Goal: Information Seeking & Learning: Learn about a topic

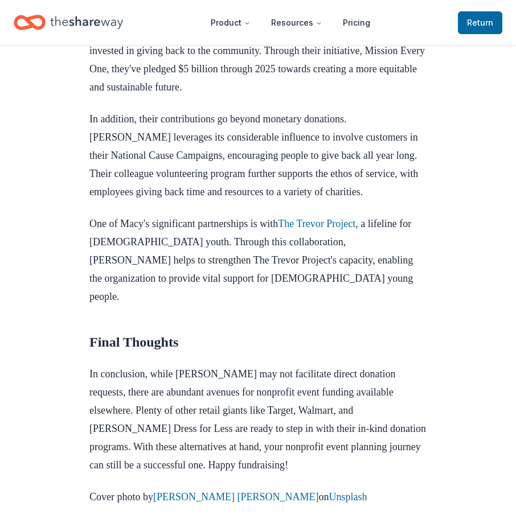
scroll to position [968, 0]
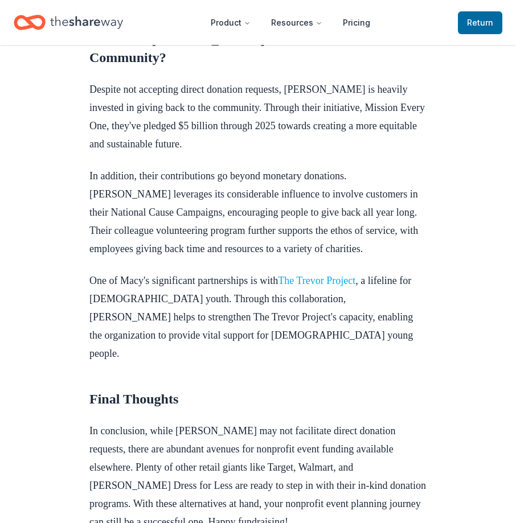
click at [335, 286] on link "The Trevor Project" at bounding box center [316, 280] width 77 height 11
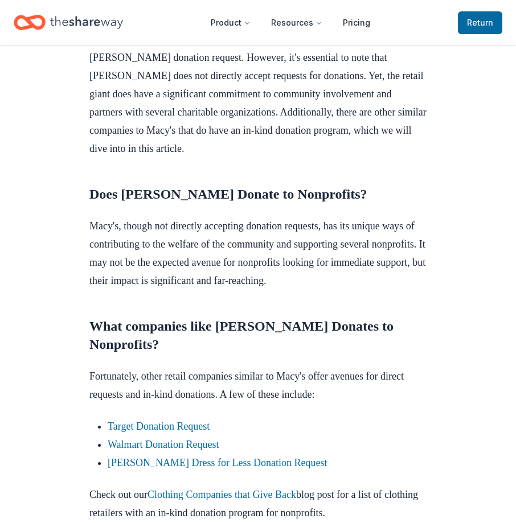
scroll to position [513, 0]
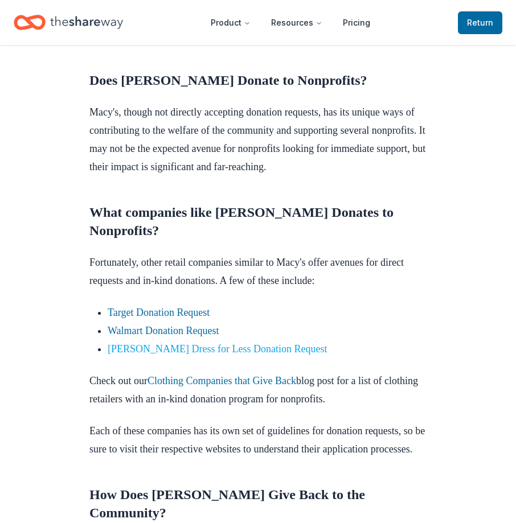
click at [151, 355] on link "[PERSON_NAME] Dress for Less Donation Request" at bounding box center [217, 348] width 219 height 11
click at [145, 355] on link "[PERSON_NAME] Dress for Less Donation Request" at bounding box center [217, 348] width 219 height 11
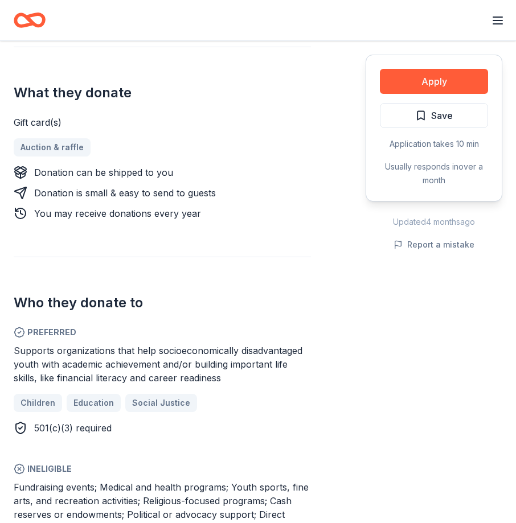
scroll to position [456, 0]
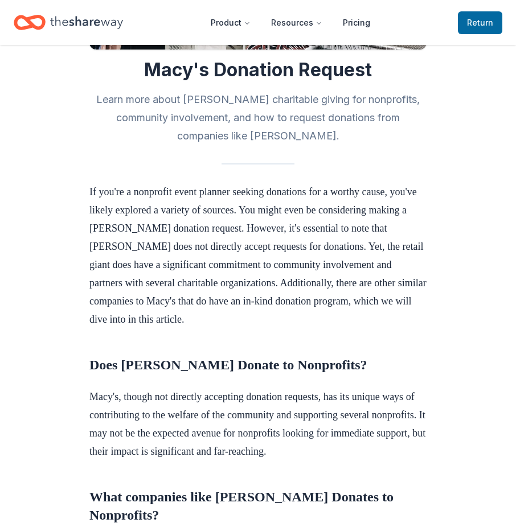
scroll to position [399, 0]
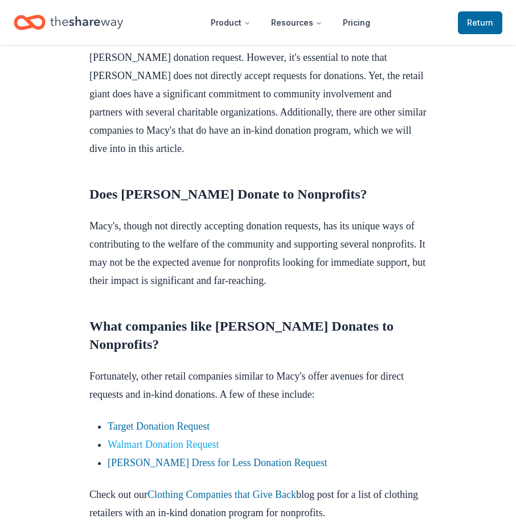
click at [189, 450] on link "Walmart Donation Request" at bounding box center [164, 444] width 112 height 11
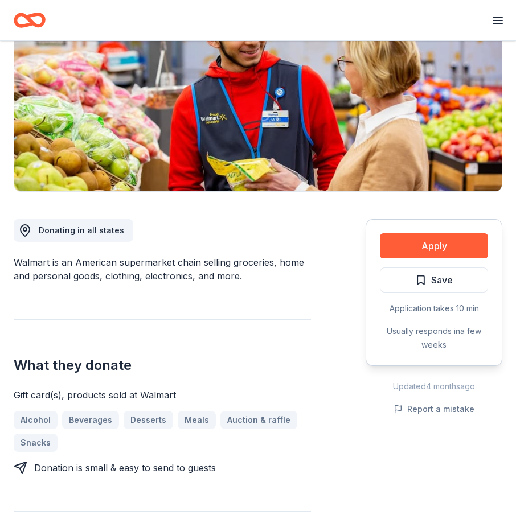
scroll to position [171, 0]
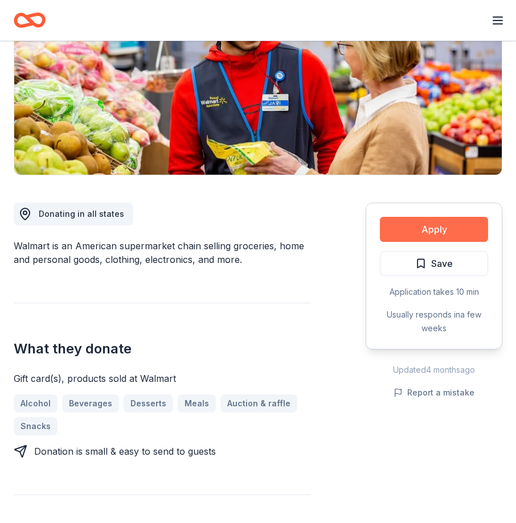
click at [459, 231] on button "Apply" at bounding box center [434, 229] width 108 height 25
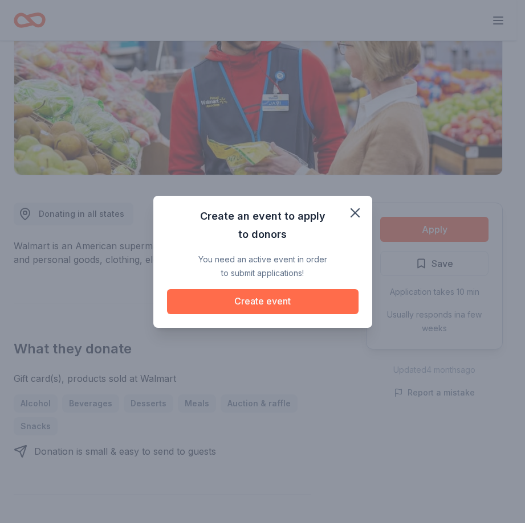
click at [317, 302] on button "Create event" at bounding box center [262, 301] width 191 height 25
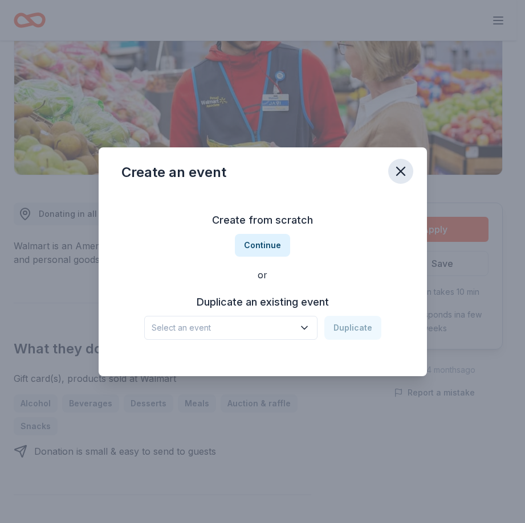
click at [401, 169] on icon "button" at bounding box center [400, 171] width 16 height 16
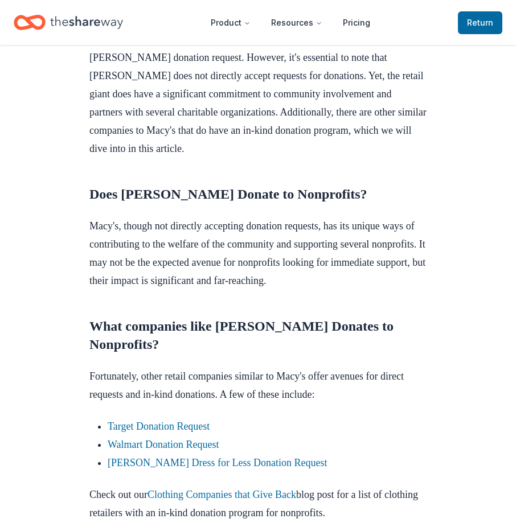
scroll to position [570, 0]
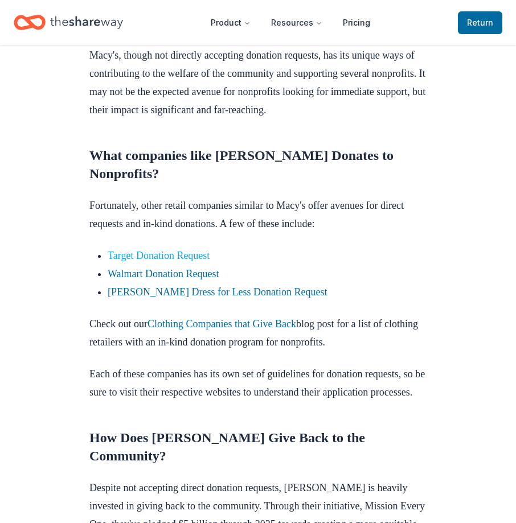
click at [154, 261] on link "Target Donation Request" at bounding box center [159, 255] width 102 height 11
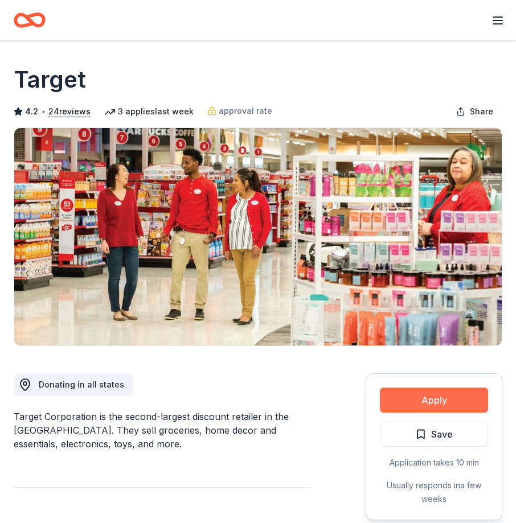
click at [415, 412] on button "Apply" at bounding box center [434, 400] width 108 height 25
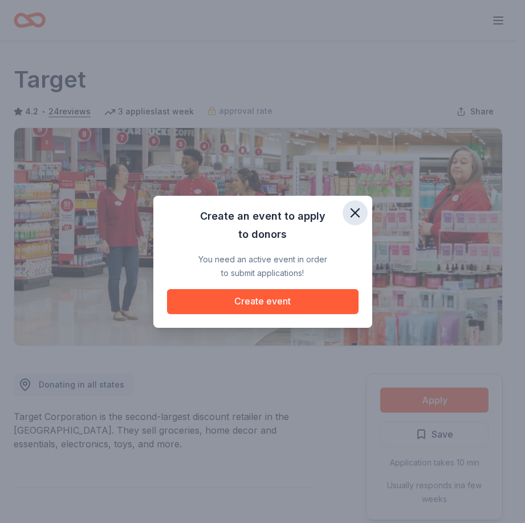
click at [360, 211] on icon "button" at bounding box center [355, 213] width 16 height 16
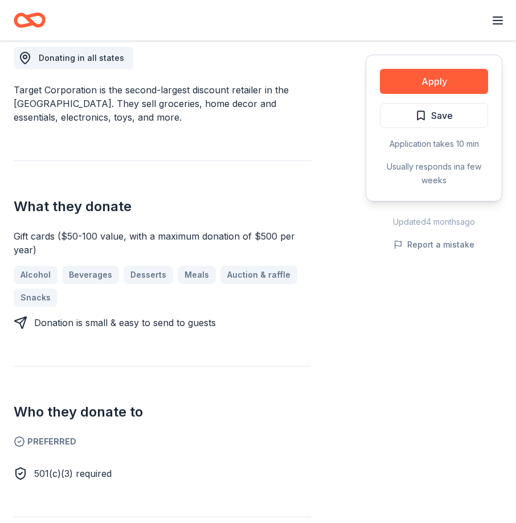
scroll to position [342, 0]
